Goal: Information Seeking & Learning: Learn about a topic

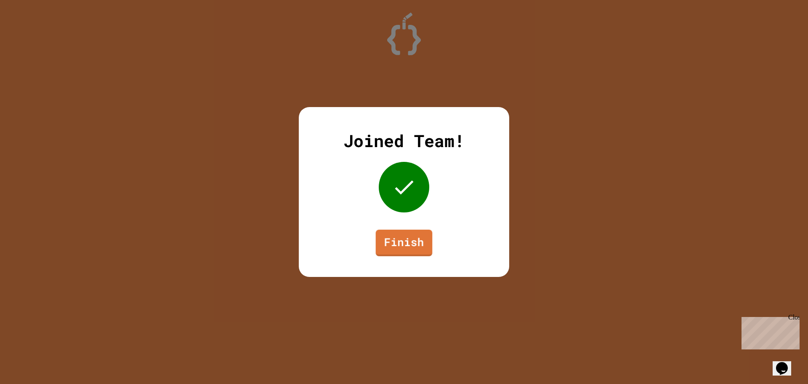
drag, startPoint x: 435, startPoint y: 240, endPoint x: 408, endPoint y: 240, distance: 26.1
click at [435, 240] on div "Joined Team! Finish" at bounding box center [404, 192] width 211 height 170
click at [408, 240] on link "Finish" at bounding box center [404, 242] width 57 height 27
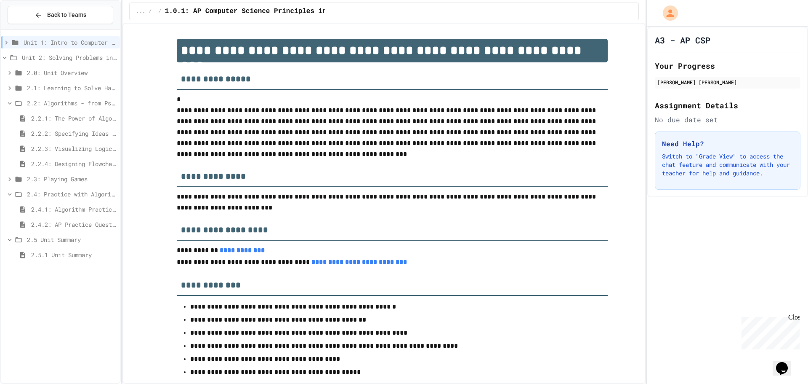
click at [48, 104] on span "2.2: Algorithms - from Pseudocode to Flowcharts" at bounding box center [72, 103] width 90 height 9
click at [26, 52] on div "Unit 2: Solving Problems in Computer Science" at bounding box center [60, 57] width 119 height 12
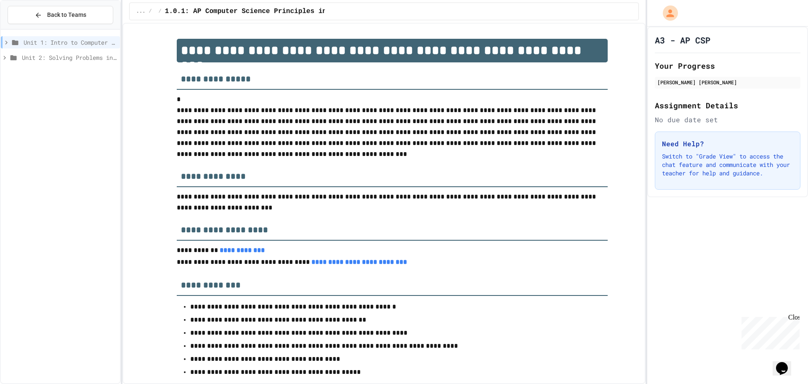
click at [29, 58] on span "Unit 2: Solving Problems in Computer Science" at bounding box center [69, 57] width 95 height 9
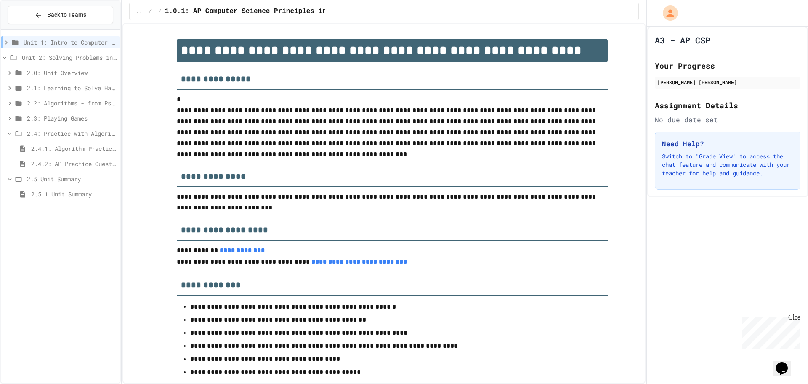
click at [65, 192] on span "2.5.1 Unit Summary" at bounding box center [73, 193] width 85 height 9
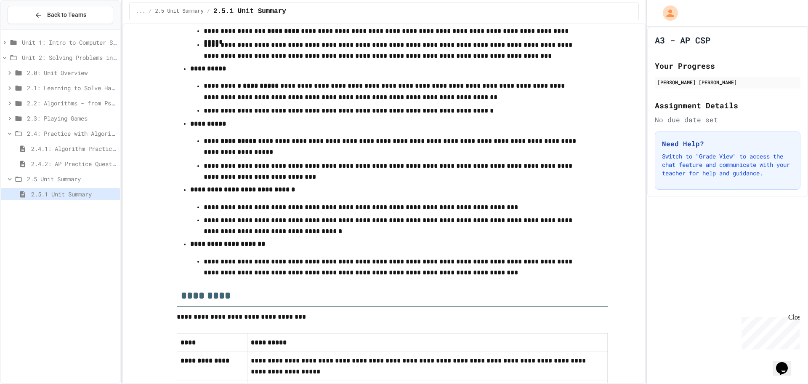
scroll to position [366, 0]
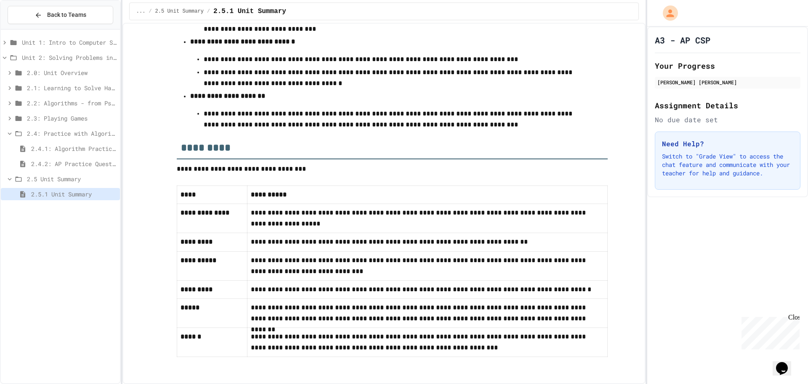
click at [59, 162] on span "2.4.2: AP Practice Questions" at bounding box center [73, 163] width 85 height 9
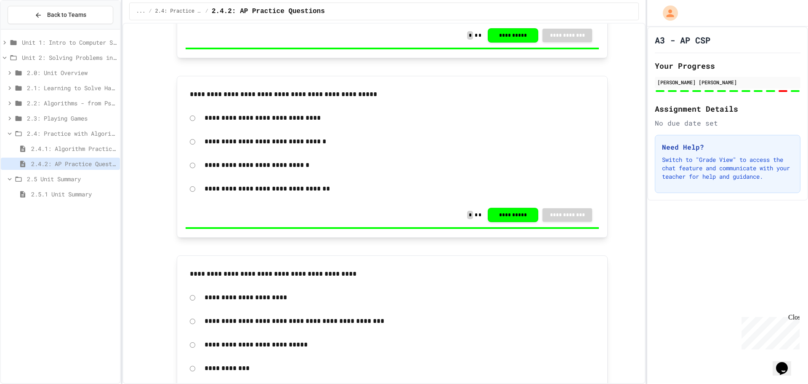
scroll to position [337, 0]
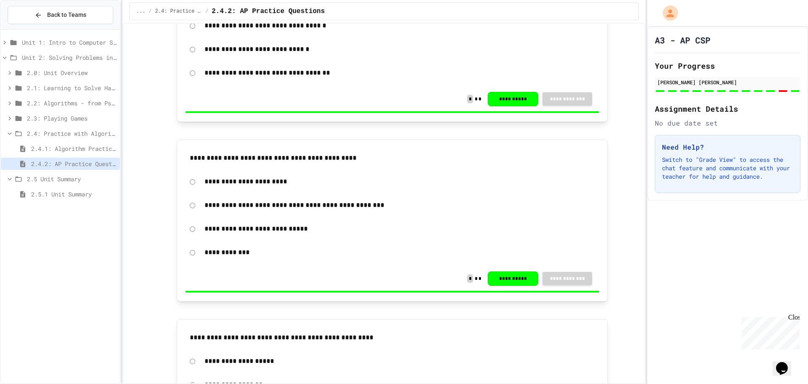
click at [75, 195] on span "2.5.1 Unit Summary" at bounding box center [73, 193] width 85 height 9
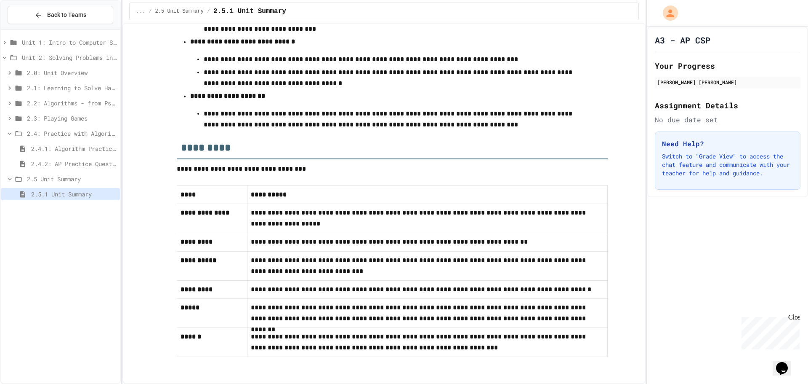
scroll to position [366, 0]
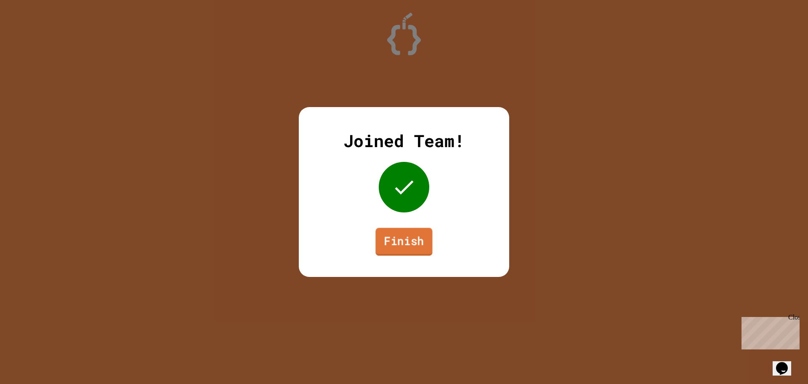
click at [430, 241] on div "Joined Team! Finish" at bounding box center [404, 192] width 211 height 170
click at [408, 248] on link "Finish" at bounding box center [404, 241] width 56 height 28
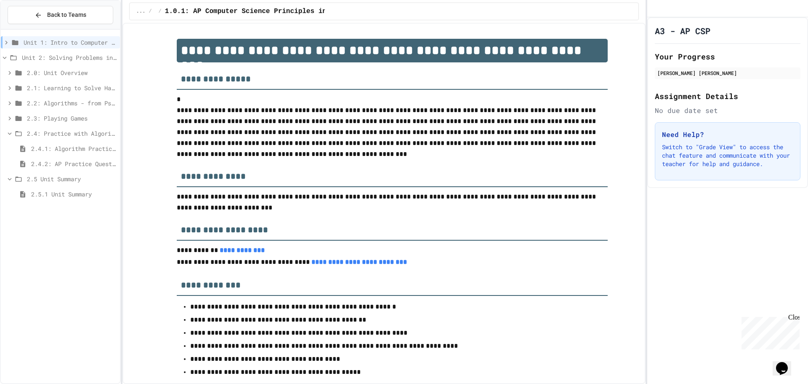
click at [67, 89] on span "2.1: Learning to Solve Hard Problems" at bounding box center [72, 87] width 90 height 9
click at [71, 103] on span "2.1.1: The Growth Mindset" at bounding box center [73, 103] width 85 height 9
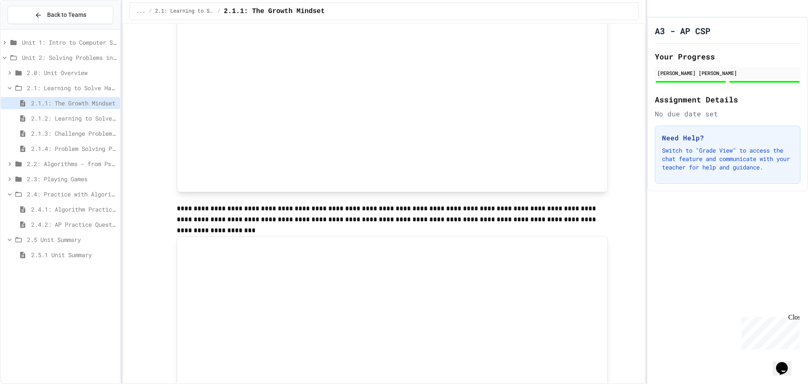
scroll to position [168, 0]
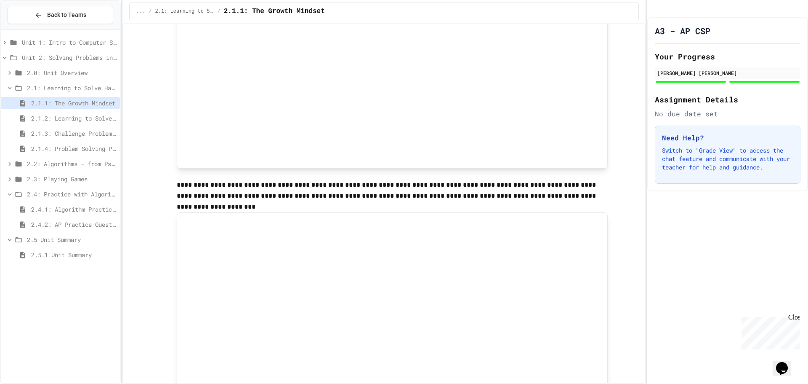
click at [24, 90] on div "2.1: Learning to Solve Hard Problems" at bounding box center [60, 88] width 119 height 12
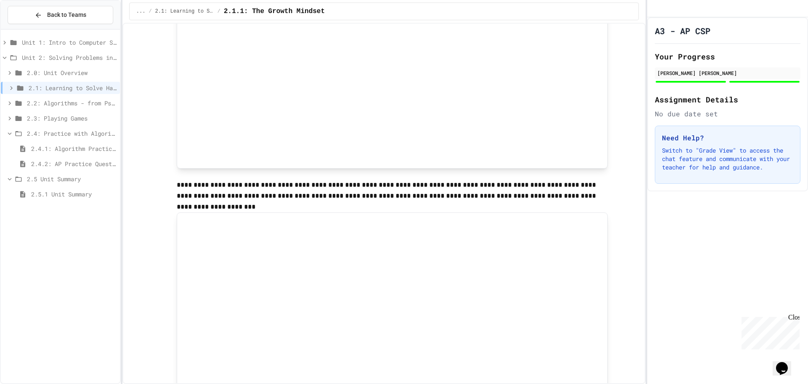
click at [43, 104] on span "2.2: Algorithms - from Pseudocode to Flowcharts" at bounding box center [72, 103] width 90 height 9
click at [47, 113] on div "2.2.1: The Power of Algorithms" at bounding box center [60, 118] width 119 height 12
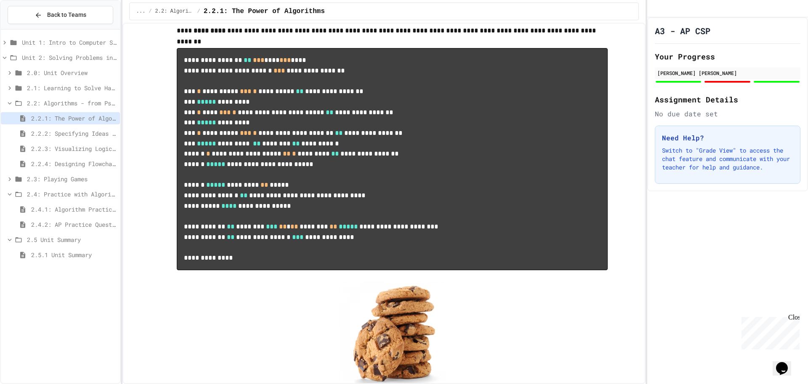
scroll to position [758, 0]
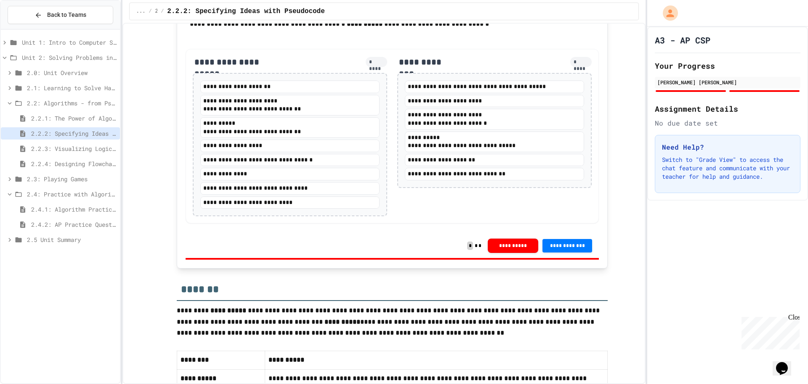
scroll to position [1641, 0]
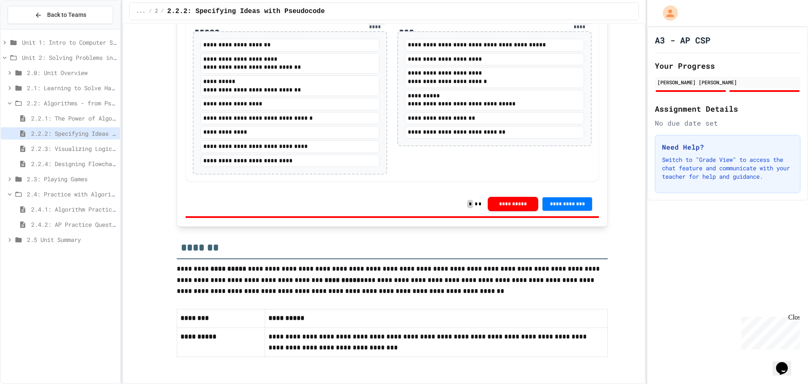
click at [57, 150] on span "2.2.3: Visualizing Logic with Flowcharts" at bounding box center [73, 148] width 85 height 9
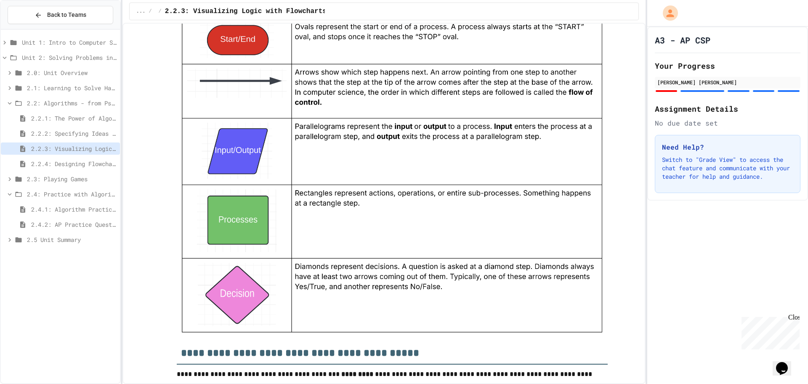
scroll to position [758, 0]
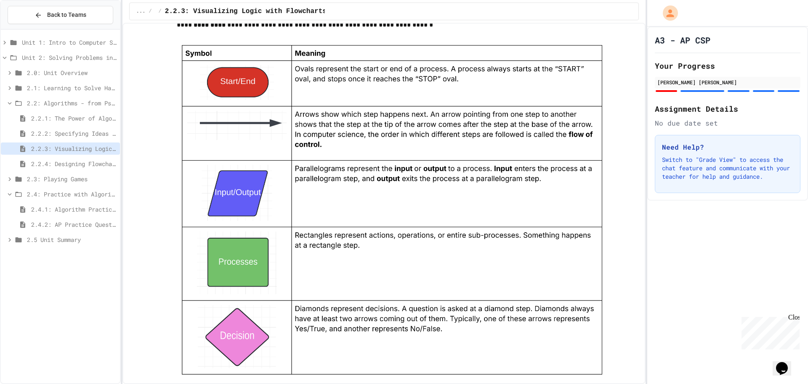
click at [61, 104] on span "2.2: Algorithms - from Pseudocode to Flowcharts" at bounding box center [72, 103] width 90 height 9
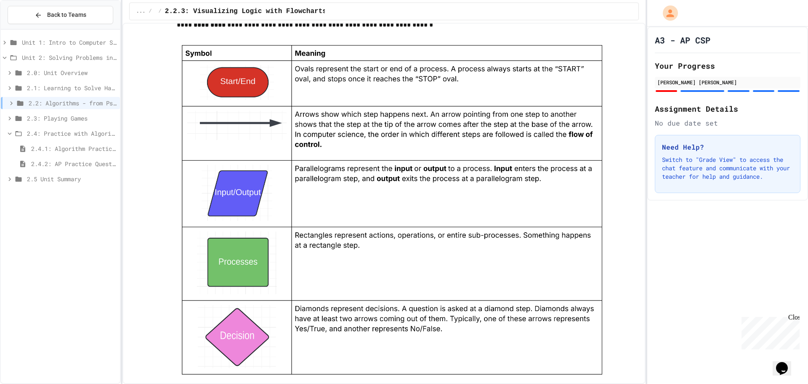
click at [75, 97] on div "2.2: Algorithms - from Pseudocode to Flowcharts" at bounding box center [60, 103] width 119 height 12
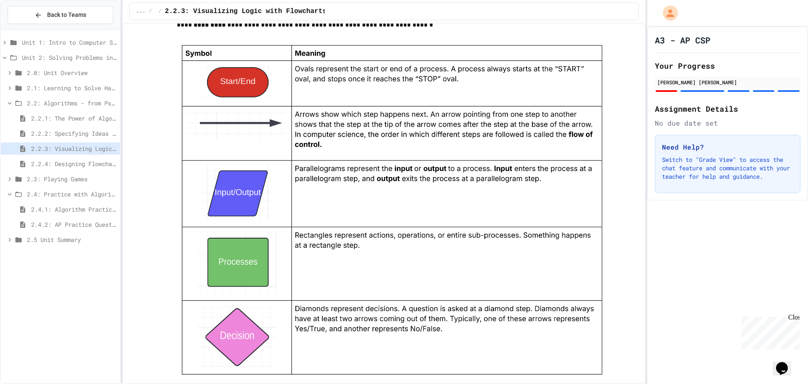
click at [75, 135] on span "2.2.2: Specifying Ideas with Pseudocode" at bounding box center [73, 133] width 85 height 9
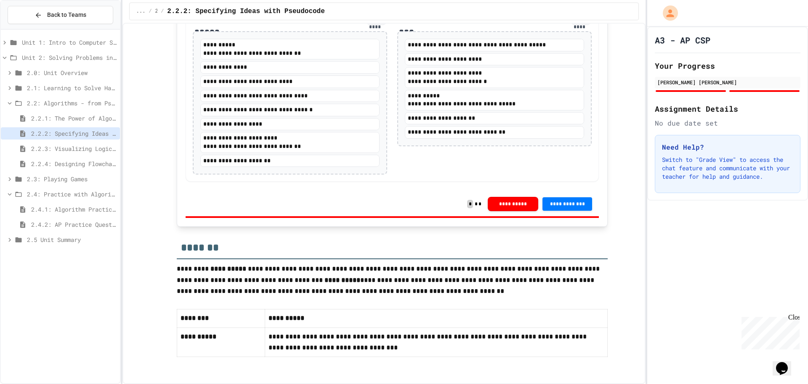
scroll to position [1558, 0]
click at [518, 210] on button "**********" at bounding box center [513, 203] width 51 height 14
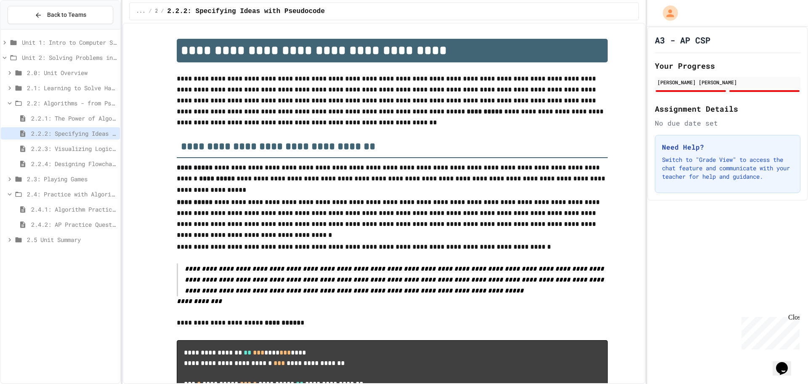
scroll to position [1557, 0]
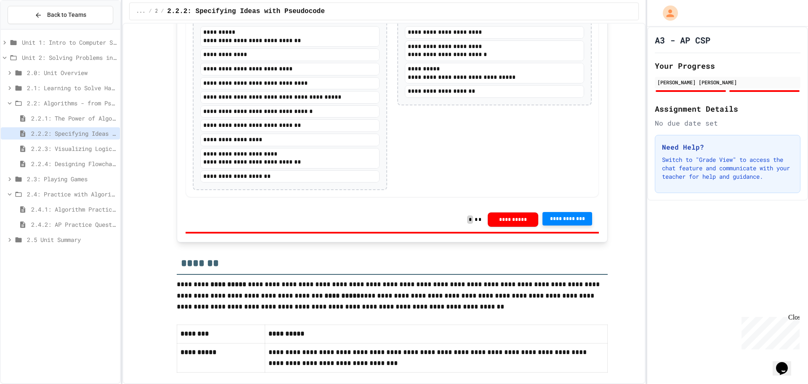
click at [573, 222] on span "**********" at bounding box center [568, 218] width 36 height 7
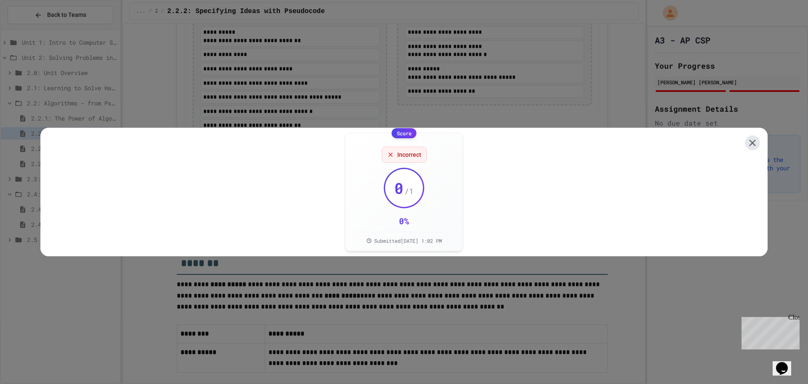
drag, startPoint x: 750, startPoint y: 142, endPoint x: 725, endPoint y: 147, distance: 26.0
click at [750, 142] on icon at bounding box center [752, 142] width 11 height 11
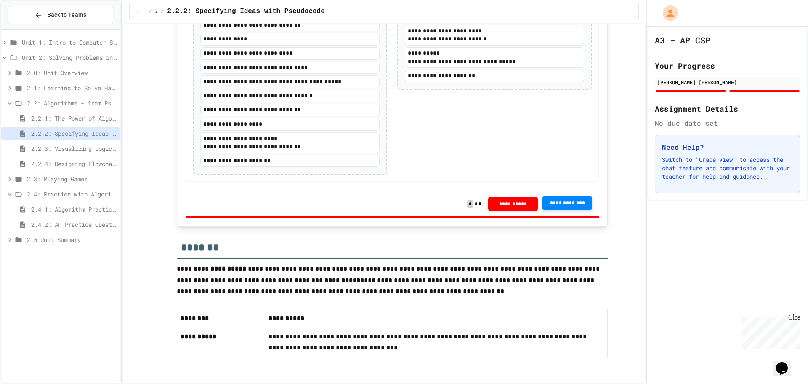
scroll to position [1670, 0]
click at [99, 148] on span "2.2.3: Visualizing Logic with Flowcharts" at bounding box center [73, 148] width 85 height 9
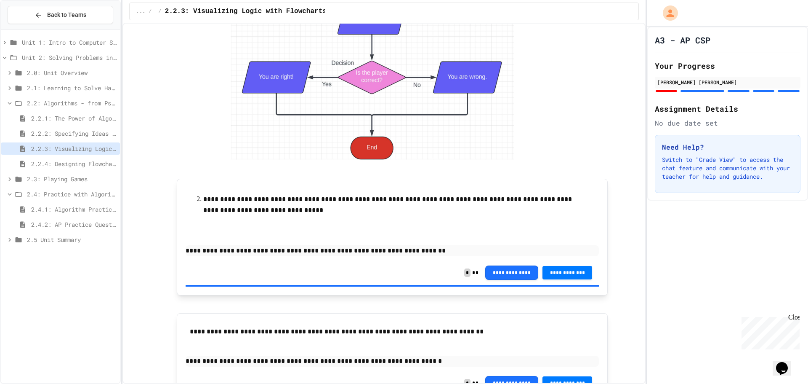
scroll to position [1684, 0]
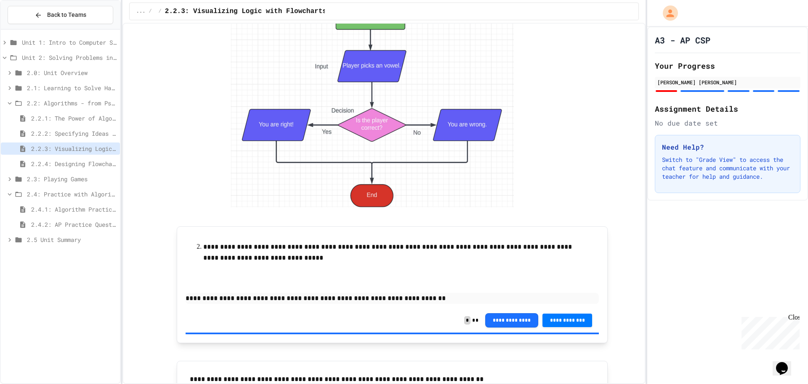
click at [441, 300] on p "**********" at bounding box center [392, 298] width 413 height 11
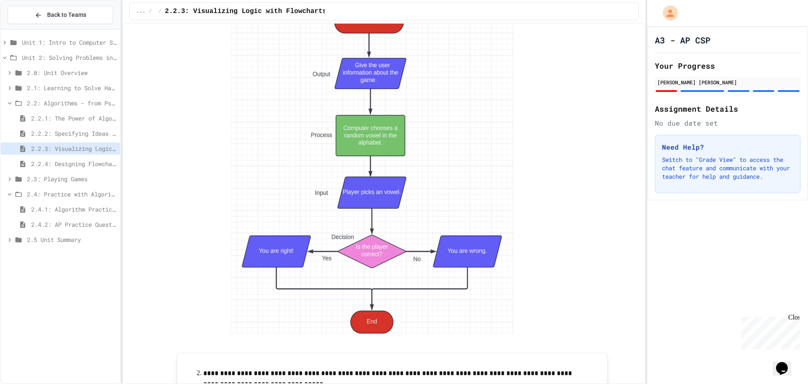
scroll to position [1642, 0]
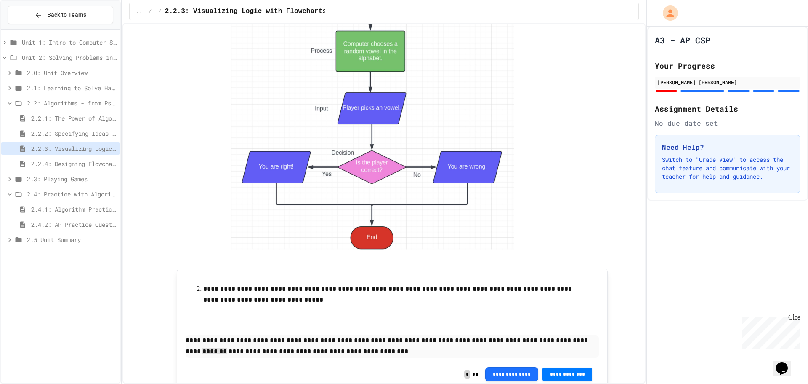
drag, startPoint x: 568, startPoint y: 341, endPoint x: 556, endPoint y: 304, distance: 38.1
click at [555, 299] on p "**********" at bounding box center [392, 294] width 378 height 22
click at [571, 336] on p "**********" at bounding box center [392, 346] width 413 height 22
click at [572, 341] on p "**********" at bounding box center [392, 346] width 413 height 22
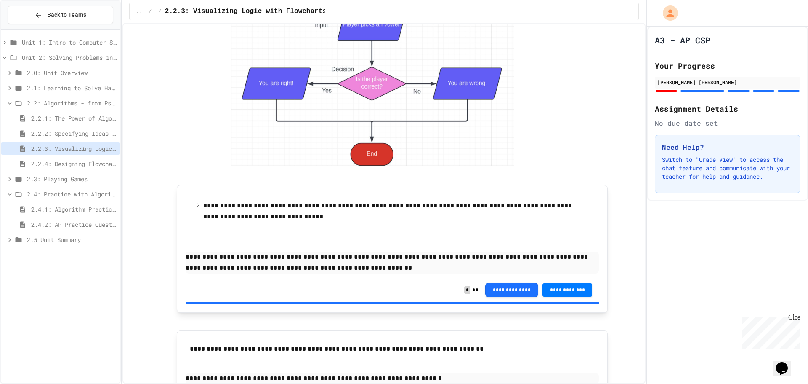
scroll to position [1726, 0]
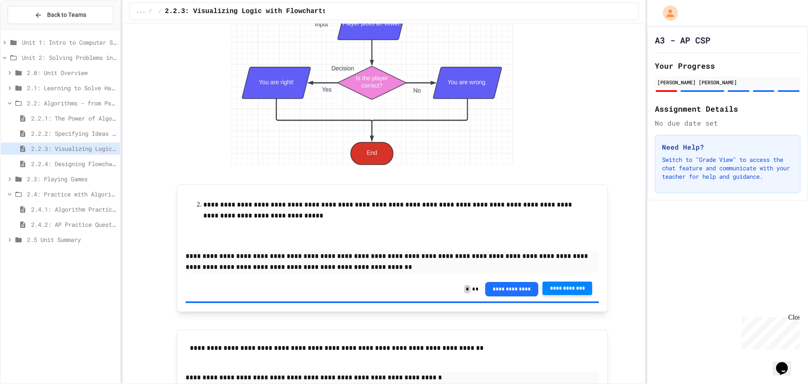
click at [555, 287] on span "**********" at bounding box center [568, 288] width 36 height 7
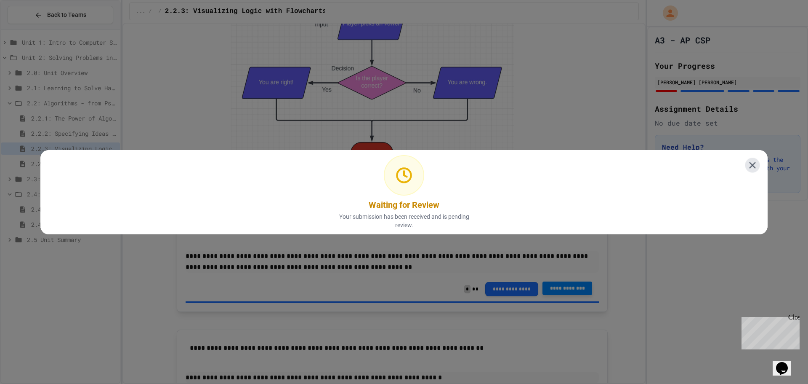
drag, startPoint x: 749, startPoint y: 165, endPoint x: 742, endPoint y: 158, distance: 9.5
click at [748, 165] on icon at bounding box center [752, 164] width 11 height 11
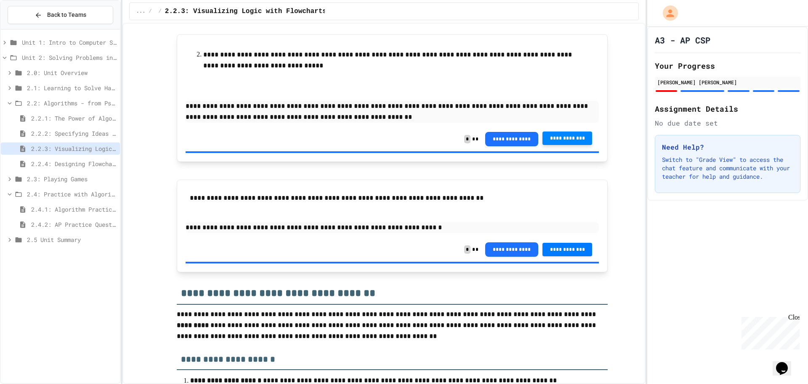
scroll to position [1895, 0]
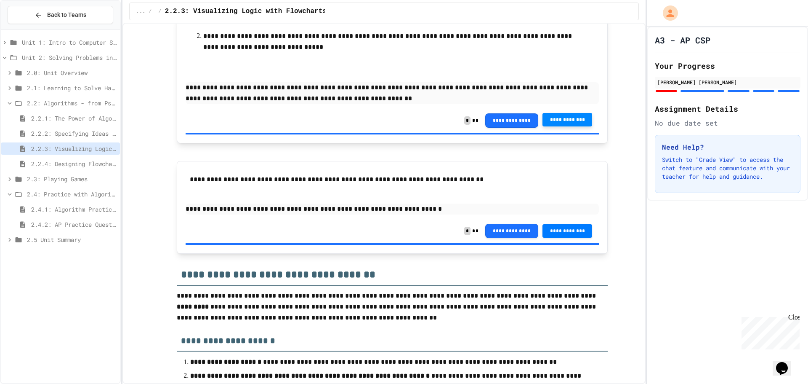
click at [540, 212] on p "**********" at bounding box center [392, 208] width 413 height 11
click at [404, 210] on p "**********" at bounding box center [392, 208] width 413 height 11
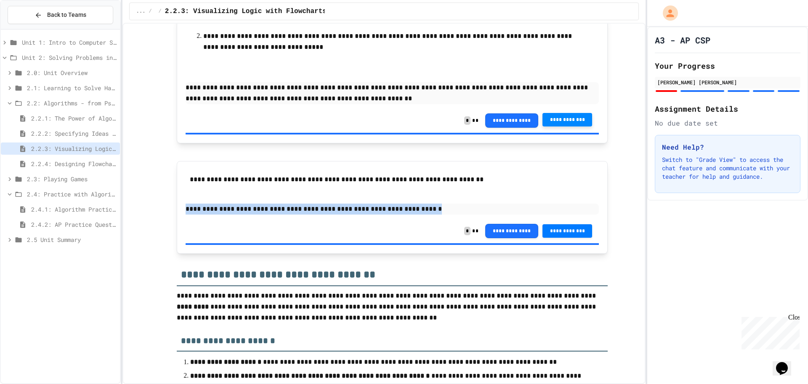
click at [404, 210] on p "**********" at bounding box center [392, 208] width 413 height 11
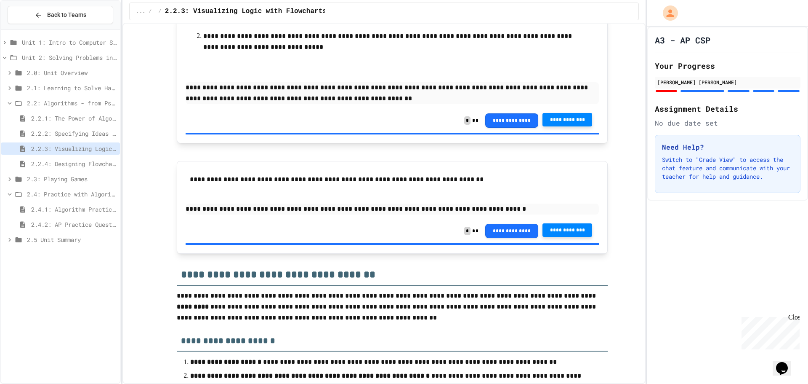
click at [573, 233] on button "**********" at bounding box center [568, 229] width 50 height 13
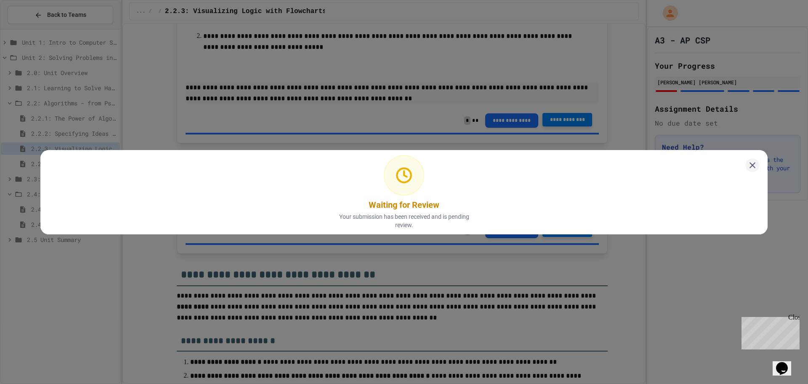
click at [739, 163] on div "Waiting for Review Your submission has been received and is pending review." at bounding box center [404, 192] width 728 height 84
click at [750, 162] on icon at bounding box center [753, 165] width 6 height 6
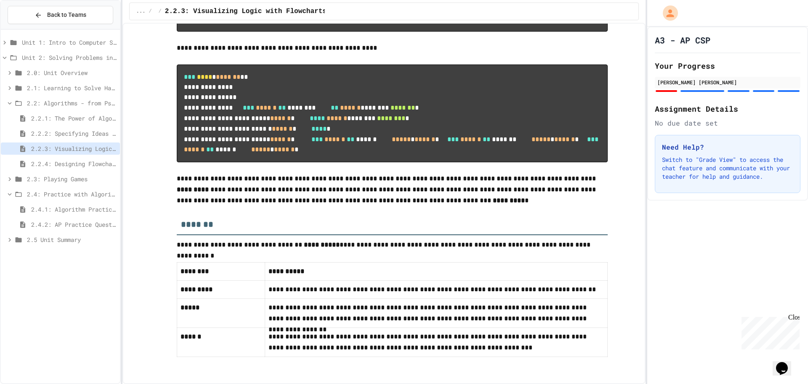
scroll to position [3916, 0]
click at [196, 162] on pre "**********" at bounding box center [392, 112] width 431 height 97
click at [278, 111] on span "**" at bounding box center [282, 107] width 8 height 6
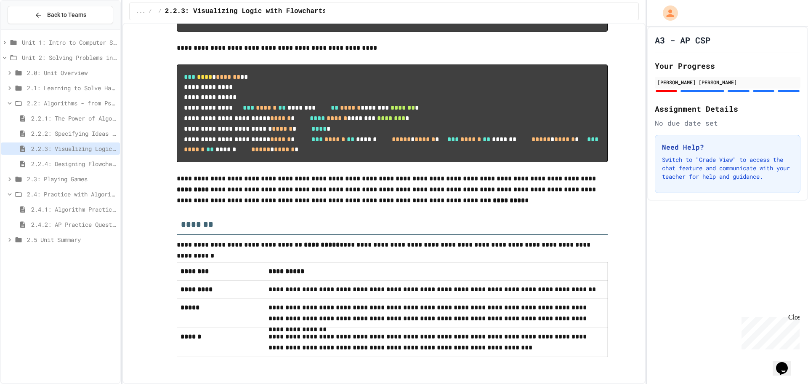
scroll to position [3974, 0]
click at [78, 130] on span "2.2.2: Specifying Ideas with Pseudocode" at bounding box center [73, 133] width 85 height 9
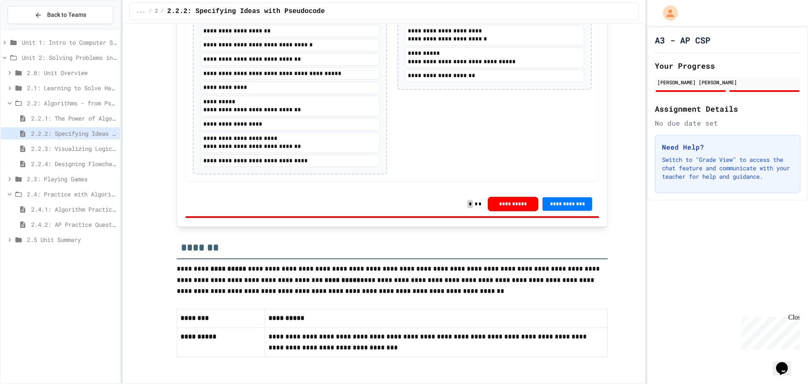
scroll to position [1670, 0]
click at [61, 159] on span "2.2.4: Designing Flowcharts" at bounding box center [73, 163] width 85 height 9
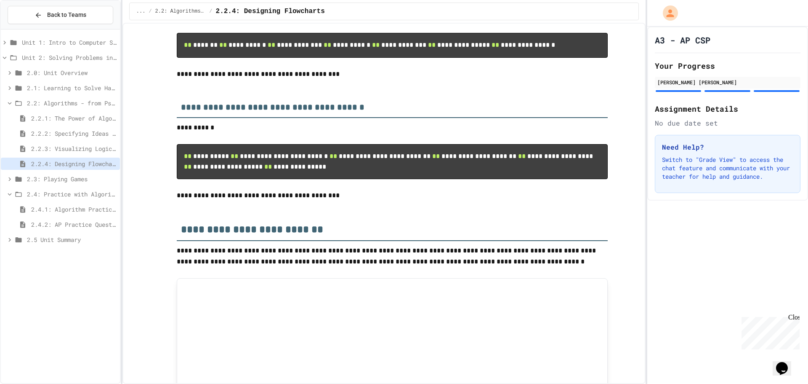
scroll to position [221, 0]
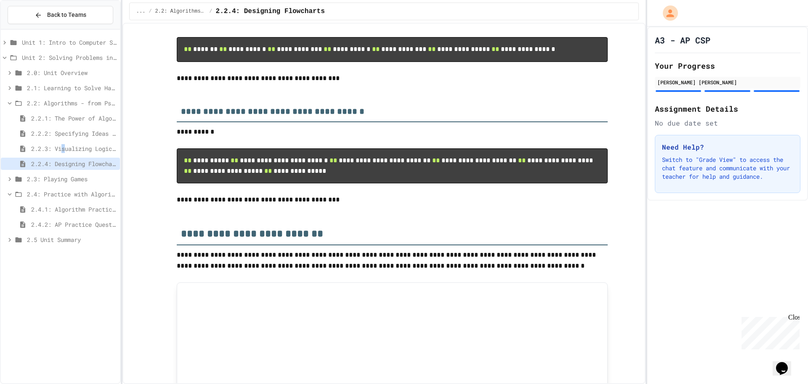
click at [65, 155] on div "2.2.3: Visualizing Logic with Flowcharts" at bounding box center [60, 149] width 119 height 15
click at [21, 100] on icon at bounding box center [18, 103] width 10 height 8
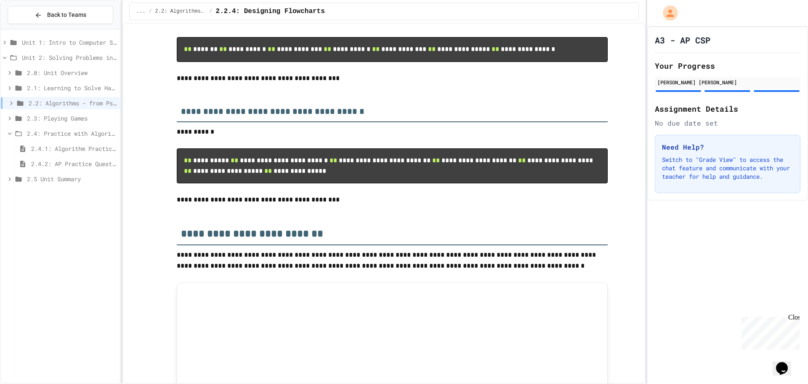
click at [42, 132] on span "2.4: Practice with Algorithms" at bounding box center [72, 133] width 90 height 9
click at [42, 133] on span "2.4: Practice with Algorithms" at bounding box center [72, 133] width 90 height 9
click at [55, 150] on span "2.4.1: Algorithm Practice Exercises" at bounding box center [73, 148] width 85 height 9
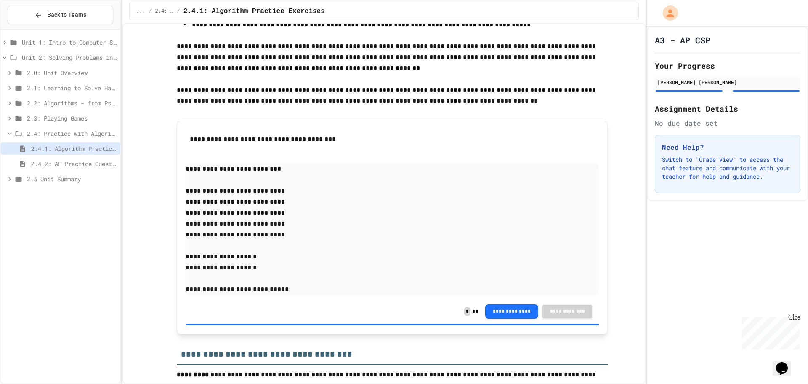
scroll to position [168, 0]
